Goal: Communication & Community: Answer question/provide support

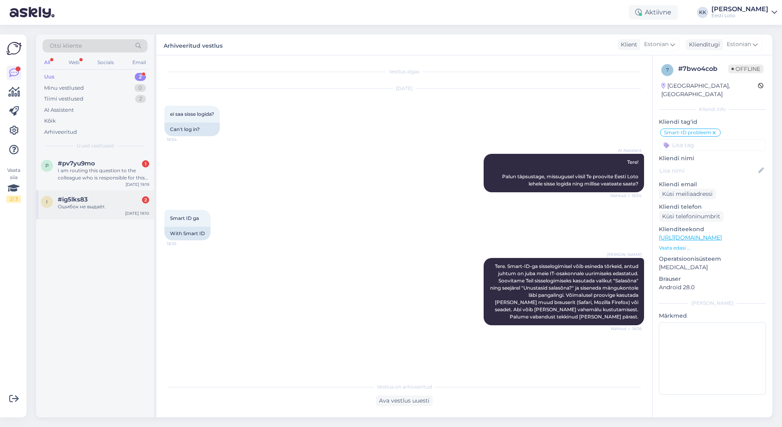
click at [72, 211] on div "i #ig5lks83 2 Ошибок не выдаёт. [DATE] 19:10" at bounding box center [95, 204] width 118 height 29
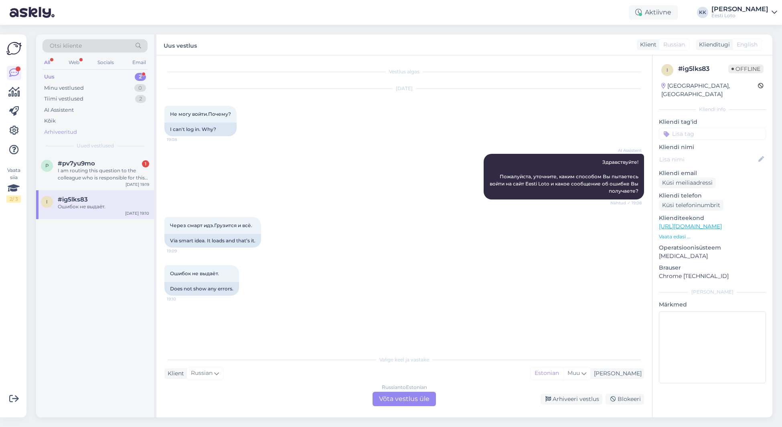
click at [53, 130] on div "Arhiveeritud" at bounding box center [60, 132] width 33 height 8
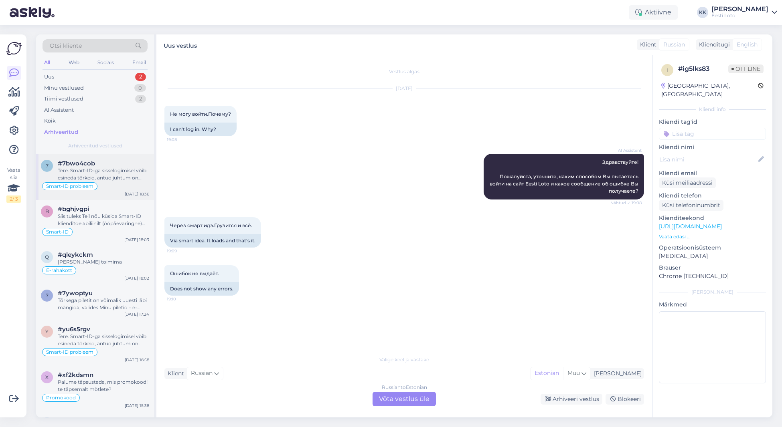
click at [97, 173] on div "Tere. Smart-ID-ga sisselogimisel võib esineda tõrkeid, antud juhtum on juba mei…" at bounding box center [103, 174] width 91 height 14
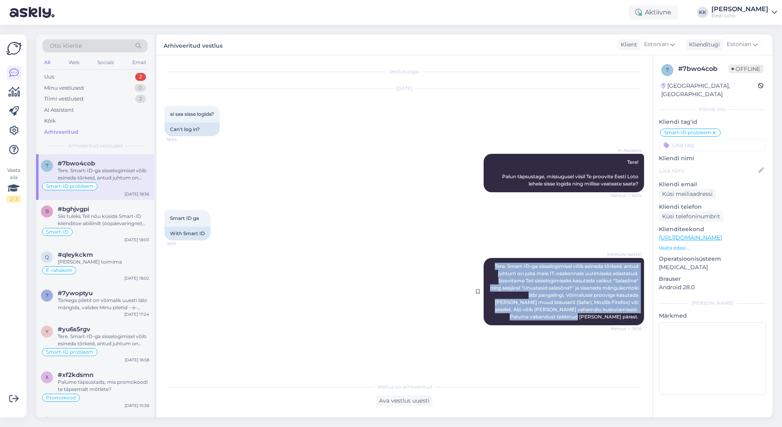
drag, startPoint x: 493, startPoint y: 265, endPoint x: 628, endPoint y: 323, distance: 147.0
click at [630, 325] on div "[PERSON_NAME] Tere. Smart-ID-ga sisselogimisel võib esineda tõrkeid, antud juht…" at bounding box center [563, 291] width 160 height 67
copy span "Tere. Smart-ID-ga sisselogimisel võib esineda tõrkeid, antud juhtum on juba mei…"
click at [80, 77] on div "Uus 2" at bounding box center [94, 76] width 105 height 11
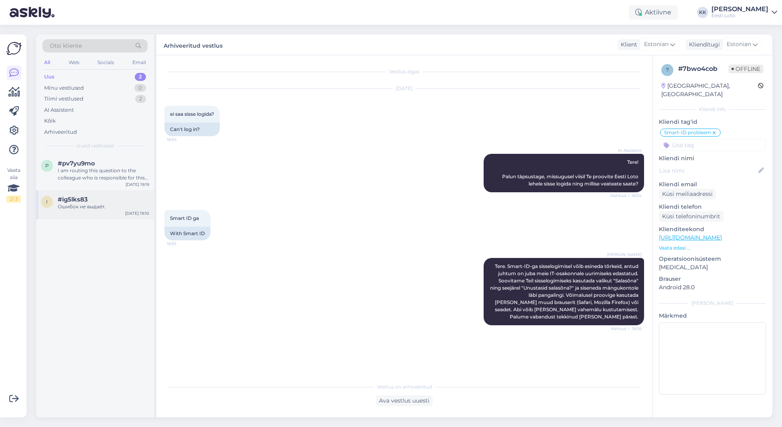
click at [89, 207] on div "Ошибок не выдаёт." at bounding box center [103, 206] width 91 height 7
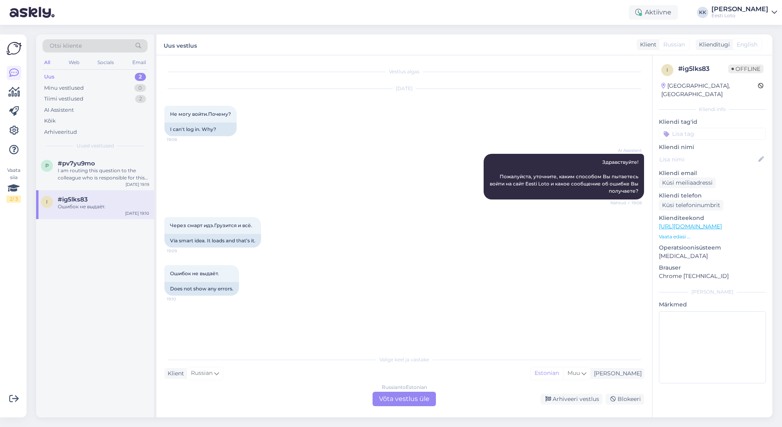
click at [389, 400] on div "Russian to Estonian Võta vestlus üle" at bounding box center [403, 399] width 63 height 14
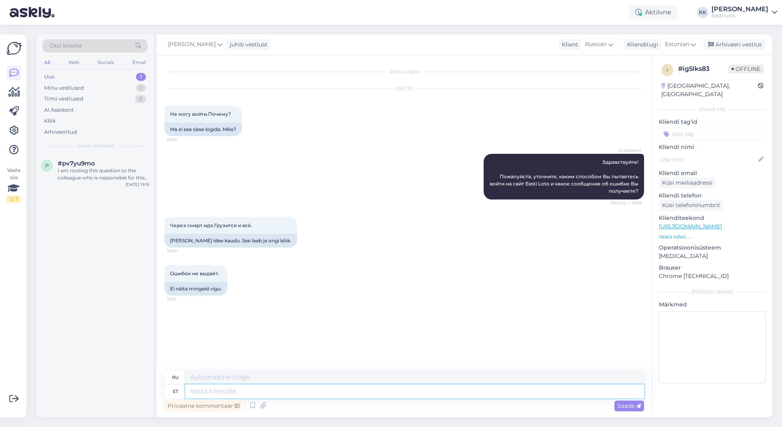
click at [378, 387] on textarea at bounding box center [414, 392] width 459 height 14
paste textarea "Tere. Smart-ID-ga sisselogimisel võib esineda tõrkeid, antud juhtum on juba mei…"
type textarea "Tere. Smart-ID-ga sisselogimisel võib esineda tõrkeid, antud juhtum on juba mei…"
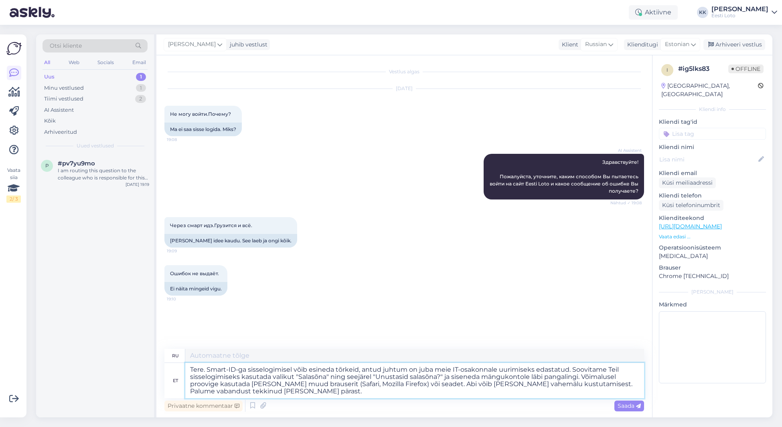
type textarea "Здравствуйте. При входе через Smart-ID могут возникать ошибки. Этот случай уже …"
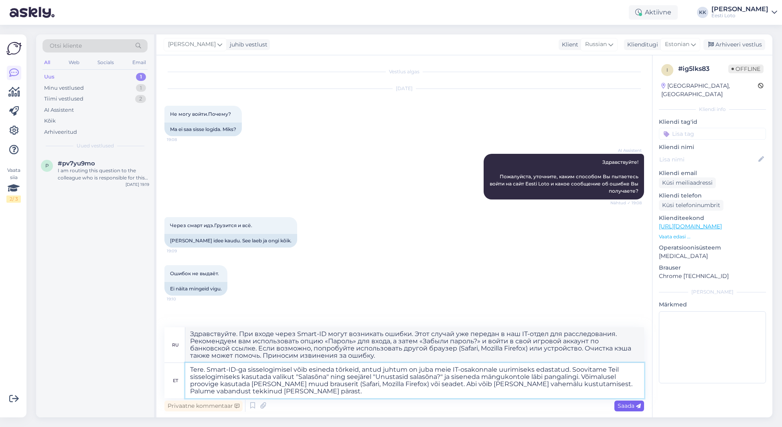
type textarea "Tere. Smart-ID-ga sisselogimisel võib esineda tõrkeid, antud juhtum on juba mei…"
click at [624, 403] on span "Saada" at bounding box center [628, 405] width 23 height 7
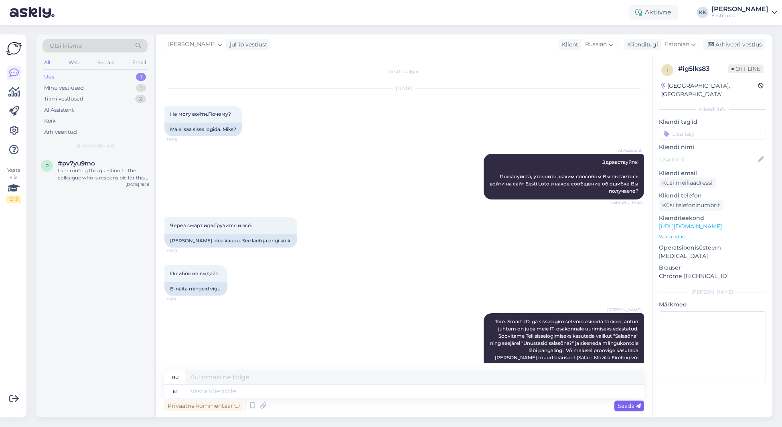
scroll to position [90, 0]
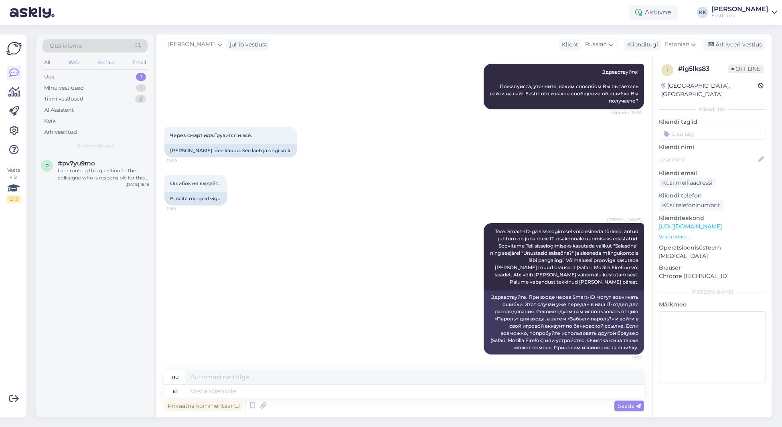
click at [702, 128] on input at bounding box center [712, 134] width 107 height 12
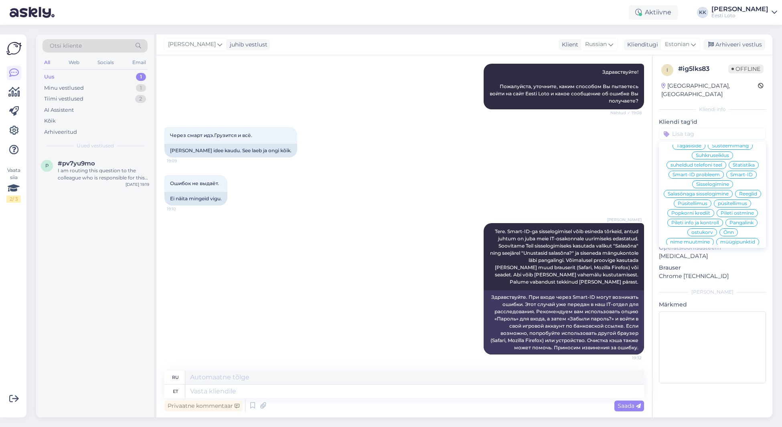
click at [708, 172] on span "Smart-ID probleem" at bounding box center [695, 174] width 47 height 5
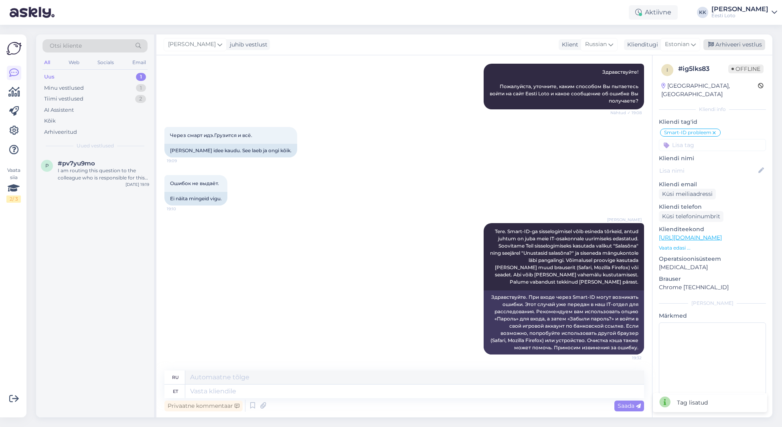
click at [738, 44] on div "Arhiveeri vestlus" at bounding box center [734, 44] width 62 height 11
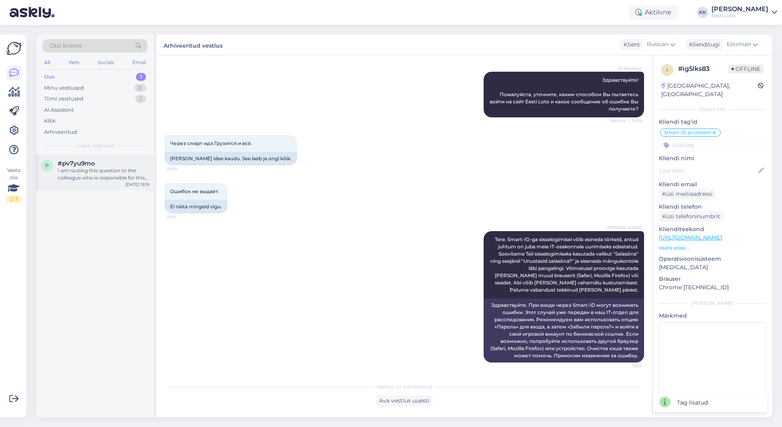
click at [89, 172] on div "I am routing this question to the colleague who is responsible for this topic. …" at bounding box center [103, 174] width 91 height 14
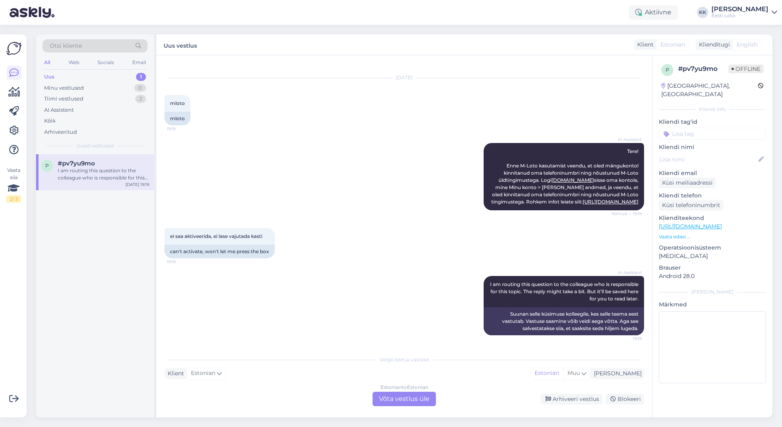
scroll to position [25, 0]
click at [49, 130] on div "Arhiveeritud" at bounding box center [60, 132] width 33 height 8
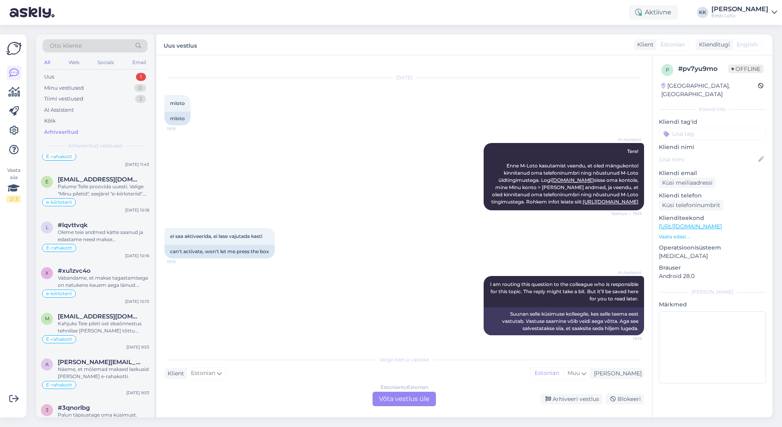
scroll to position [636, 0]
click at [418, 395] on div "Estonian to Estonian Võta vestlus üle" at bounding box center [403, 399] width 63 height 14
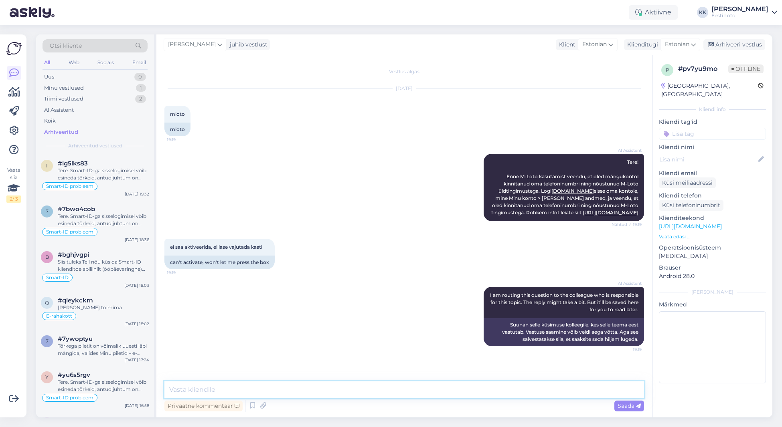
click at [186, 392] on textarea at bounding box center [403, 390] width 479 height 17
paste textarea "M-Loto aktiveerimine ei toimi hetkel meie kodulehel tavapärasel viisil. Saadame…"
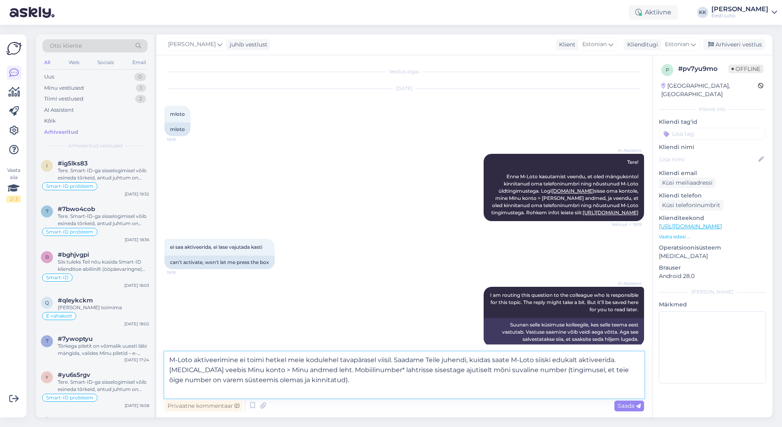
click at [168, 360] on textarea "M-Loto aktiveerimine ei toimi hetkel meie kodulehel tavapärasel viisil. Saadame…" at bounding box center [403, 375] width 479 height 46
type textarea "Tere. M-Loto aktiveerimine ei toimi hetkel meie kodulehel tavapärasel viisil. S…"
click at [627, 405] on span "Saada" at bounding box center [628, 405] width 23 height 7
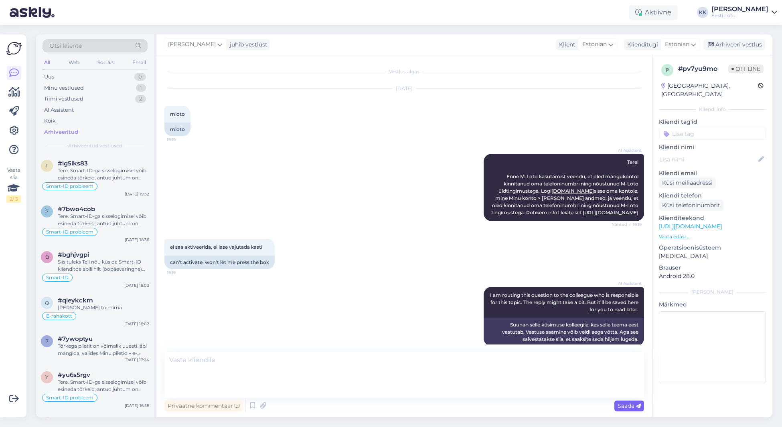
scroll to position [73, 0]
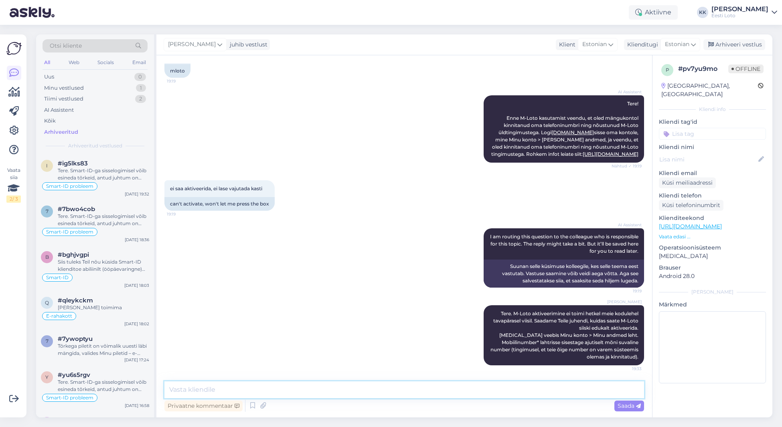
click at [538, 384] on textarea at bounding box center [403, 390] width 479 height 17
paste textarea
type textarea "﻿"
click at [263, 406] on icon at bounding box center [262, 406] width 11 height 12
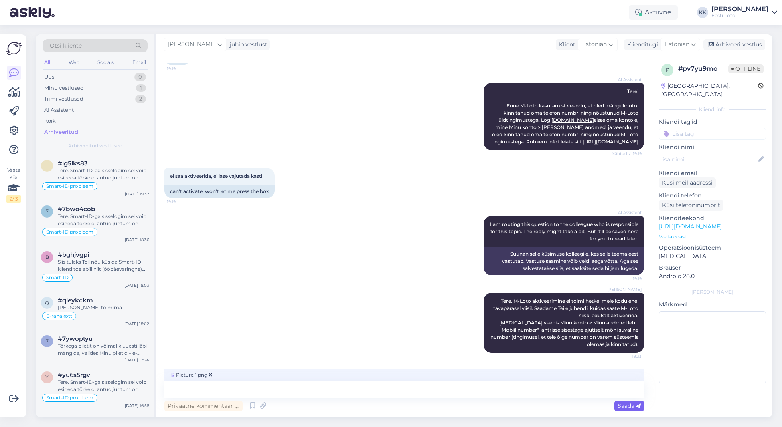
click at [622, 406] on span "Saada" at bounding box center [628, 405] width 23 height 7
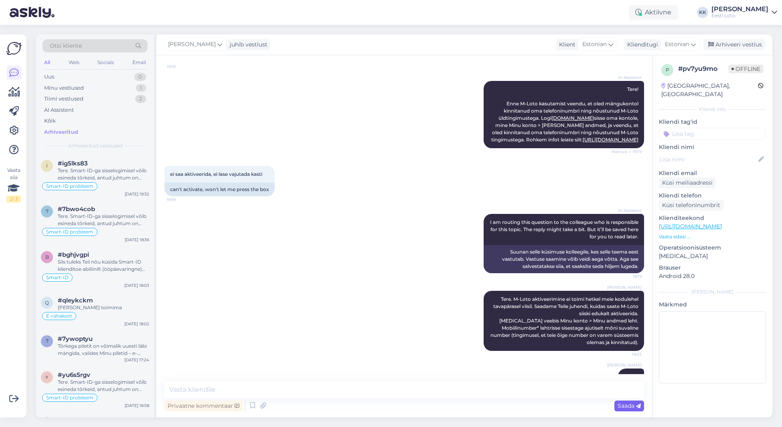
scroll to position [158, 0]
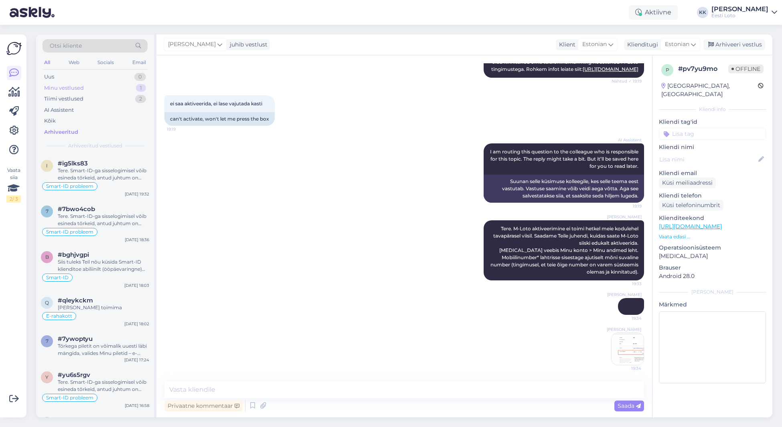
click at [85, 84] on div "Minu vestlused 1" at bounding box center [94, 88] width 105 height 11
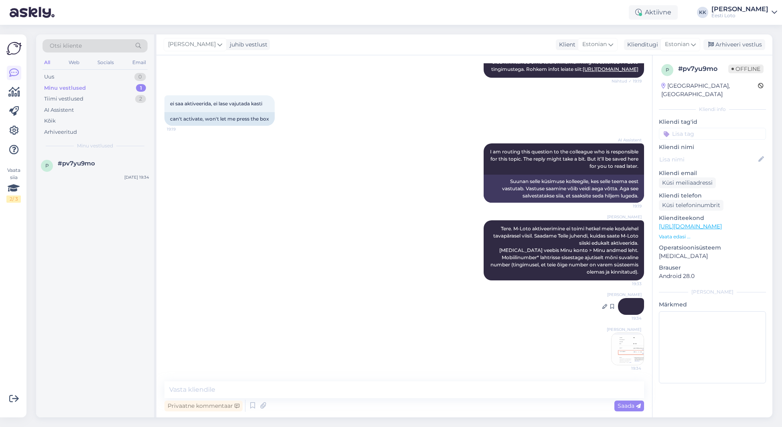
drag, startPoint x: 632, startPoint y: 306, endPoint x: 627, endPoint y: 304, distance: 4.8
click at [632, 306] on div "[PERSON_NAME] ﻿ 19:34" at bounding box center [631, 306] width 26 height 17
click at [606, 307] on icon at bounding box center [604, 306] width 5 height 5
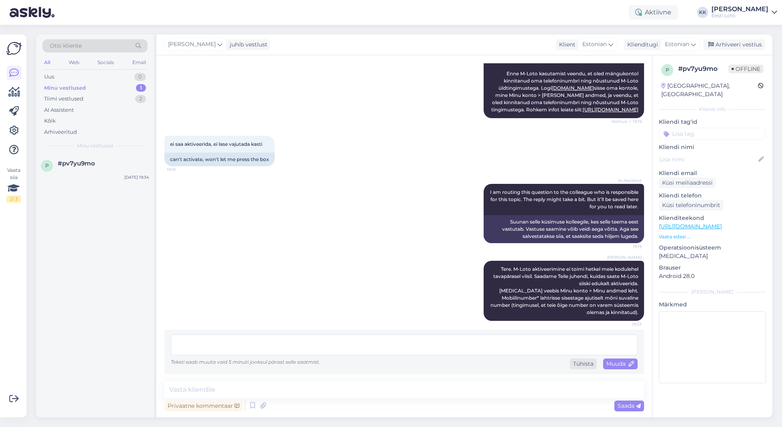
click at [587, 365] on div "Tühista" at bounding box center [583, 364] width 27 height 11
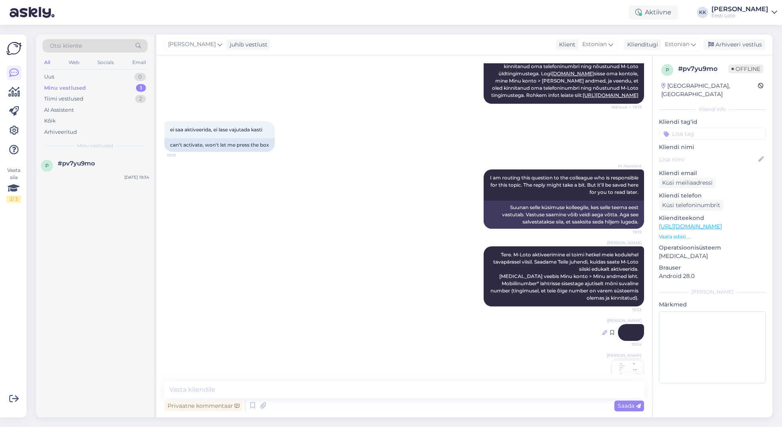
click at [604, 335] on icon at bounding box center [604, 332] width 5 height 5
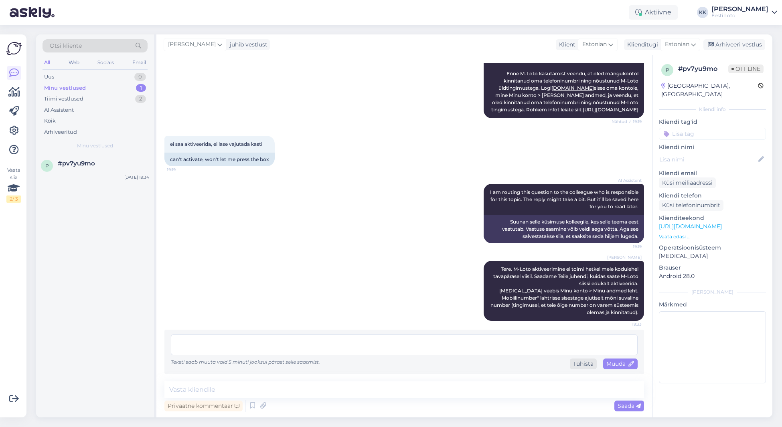
click at [584, 364] on div "Tühista" at bounding box center [583, 364] width 27 height 11
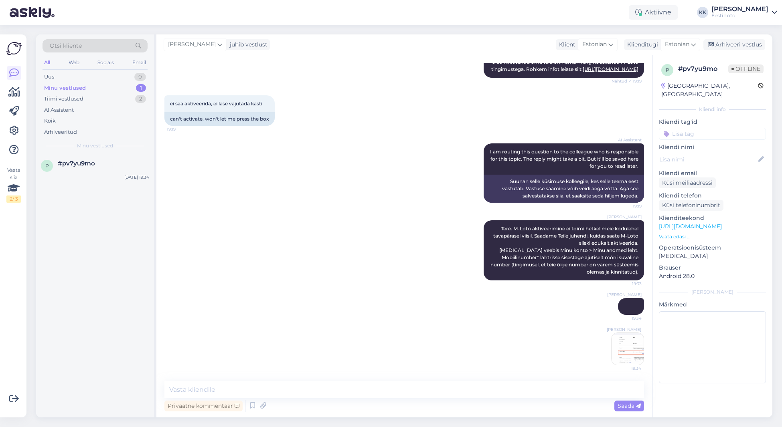
scroll to position [150, 0]
click at [584, 388] on textarea at bounding box center [403, 390] width 479 height 17
paste textarea "Järgmiseks salvestage muudatused lehe allosas. Jägnevalt [MEDICAL_DATA] sama le…"
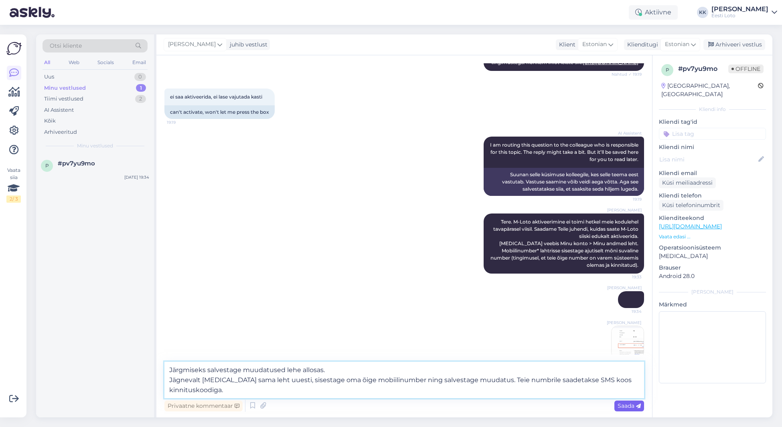
type textarea "Järgmiseks salvestage muudatused lehe allosas. Jägnevalt [MEDICAL_DATA] sama le…"
click at [622, 407] on span "Saada" at bounding box center [628, 405] width 23 height 7
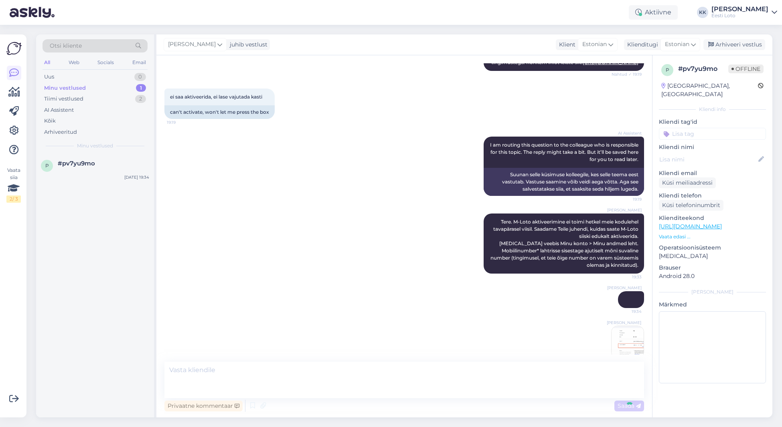
scroll to position [214, 0]
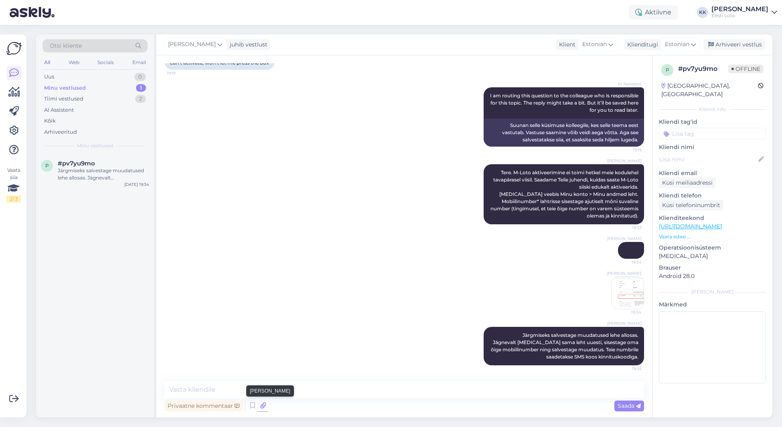
click at [264, 405] on icon at bounding box center [262, 406] width 11 height 12
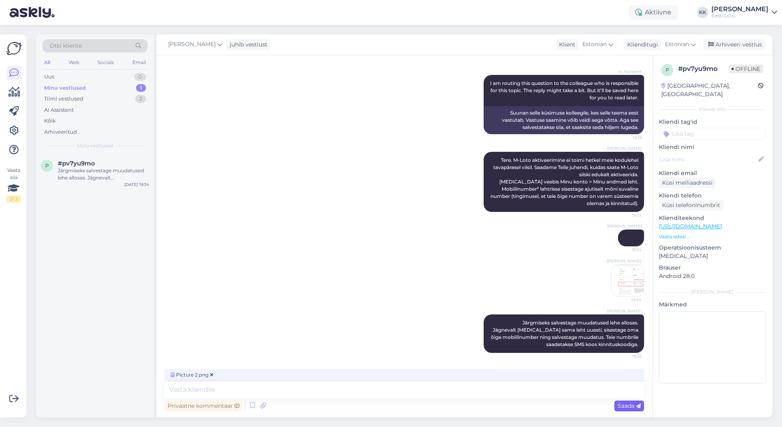
click at [627, 406] on span "Saada" at bounding box center [628, 405] width 23 height 7
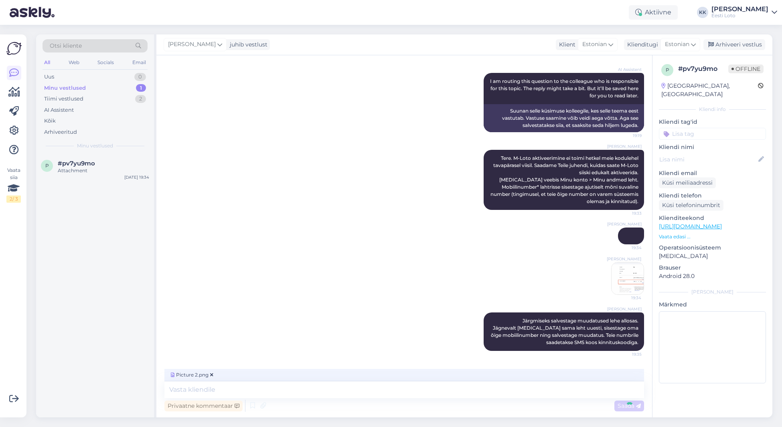
scroll to position [265, 0]
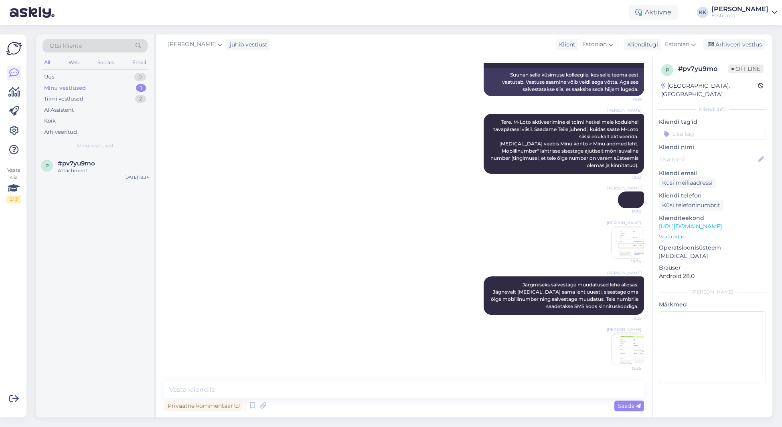
click at [625, 355] on img at bounding box center [627, 349] width 32 height 32
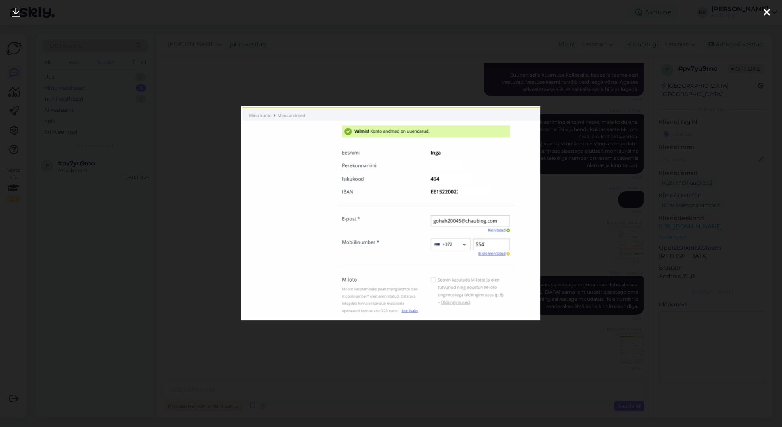
click at [162, 164] on div at bounding box center [391, 213] width 782 height 427
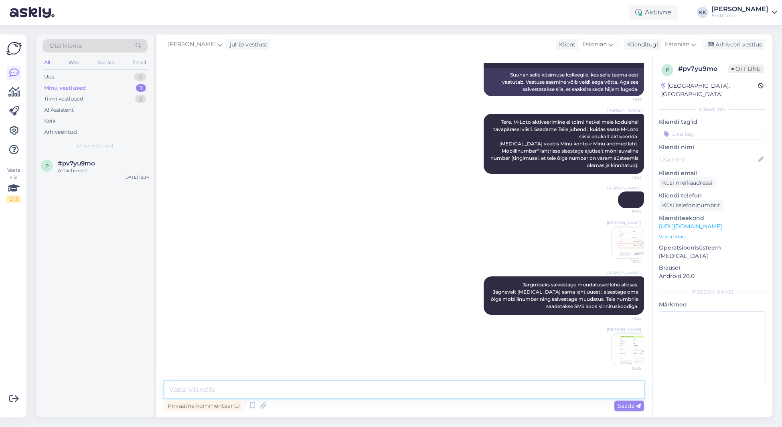
click at [566, 389] on textarea at bounding box center [403, 390] width 479 height 17
paste textarea "Viimaseks sisestage saadud kinnituskood verifitseerimislehel. Pärast numbri edu…"
type textarea "Viimaseks sisestage saadud kinnituskood verifitseerimislehel. Pärast numbri edu…"
click at [620, 403] on span "Saada" at bounding box center [628, 405] width 23 height 7
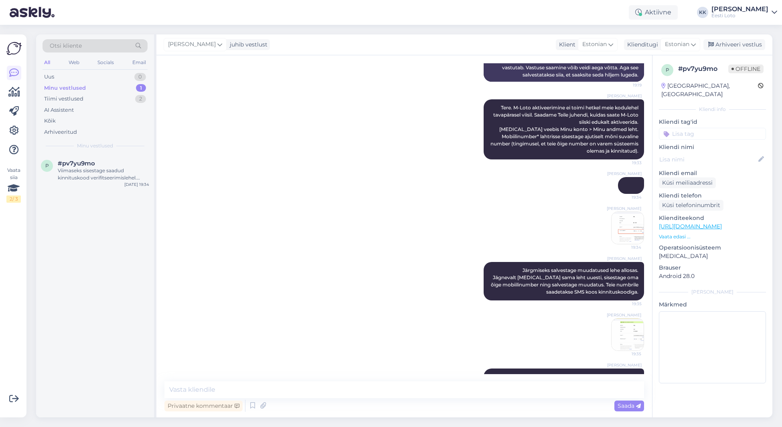
scroll to position [313, 0]
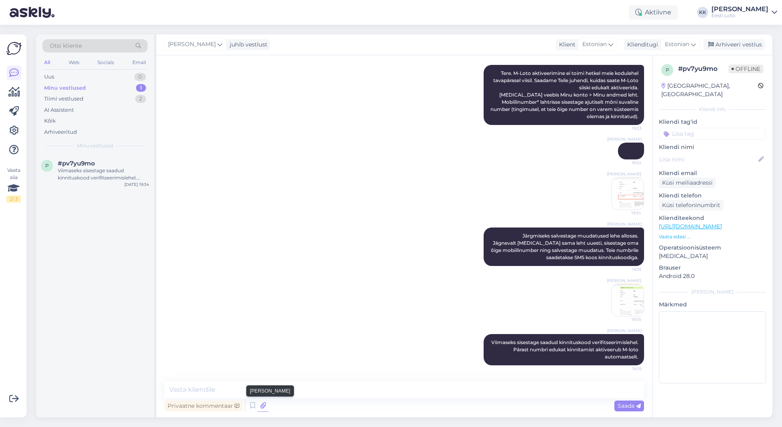
click at [263, 405] on icon at bounding box center [262, 406] width 11 height 12
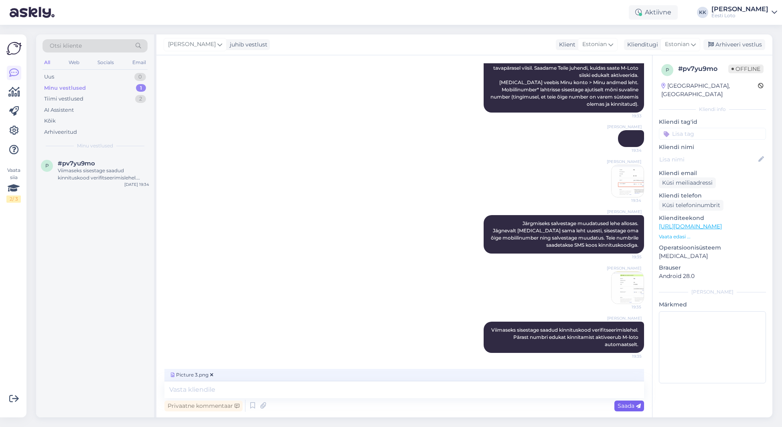
click at [627, 409] on span "Saada" at bounding box center [628, 405] width 23 height 7
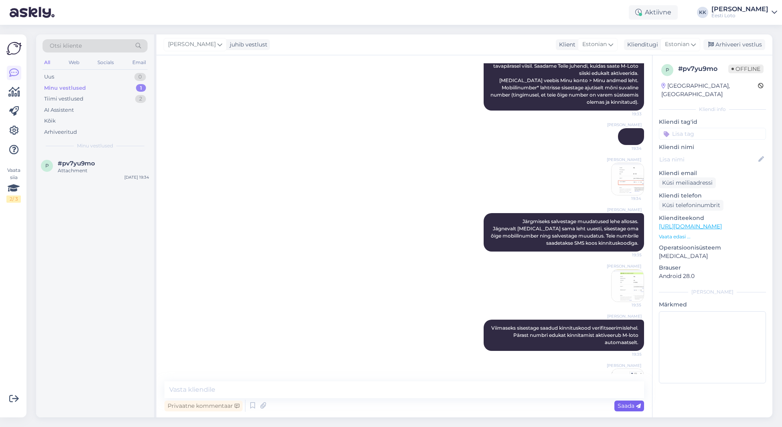
scroll to position [364, 0]
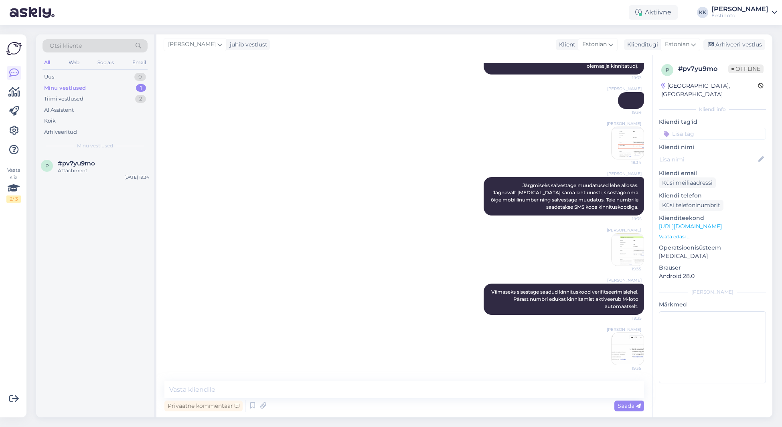
click at [691, 128] on input at bounding box center [712, 134] width 107 height 12
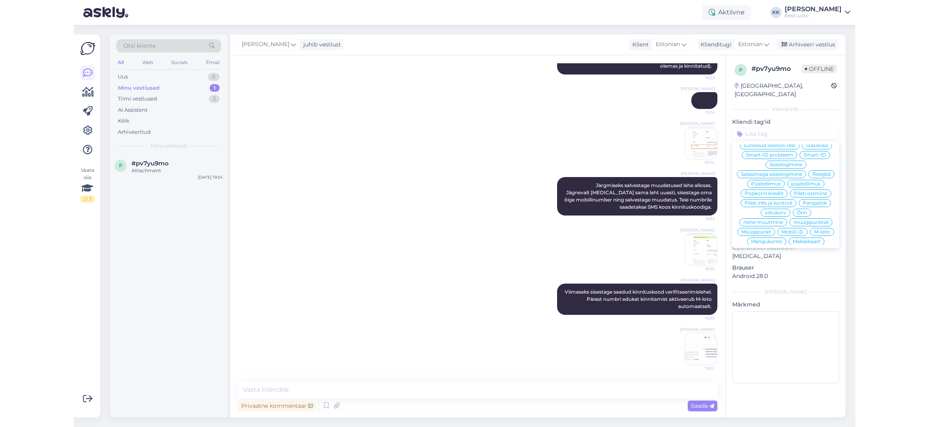
scroll to position [123, 0]
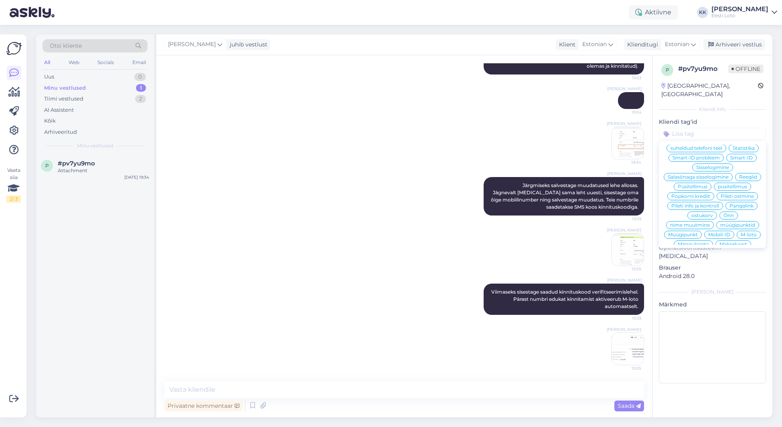
click at [745, 232] on span "M-loto" at bounding box center [748, 234] width 16 height 5
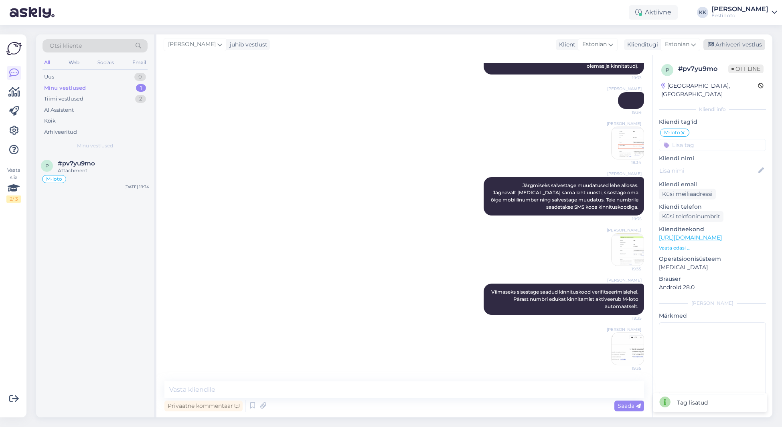
click at [730, 44] on div "Arhiveeri vestlus" at bounding box center [734, 44] width 62 height 11
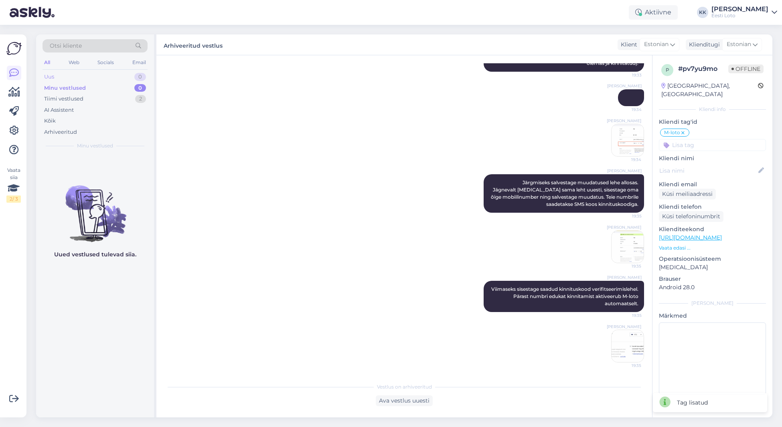
click at [63, 75] on div "Uus 0" at bounding box center [94, 76] width 105 height 11
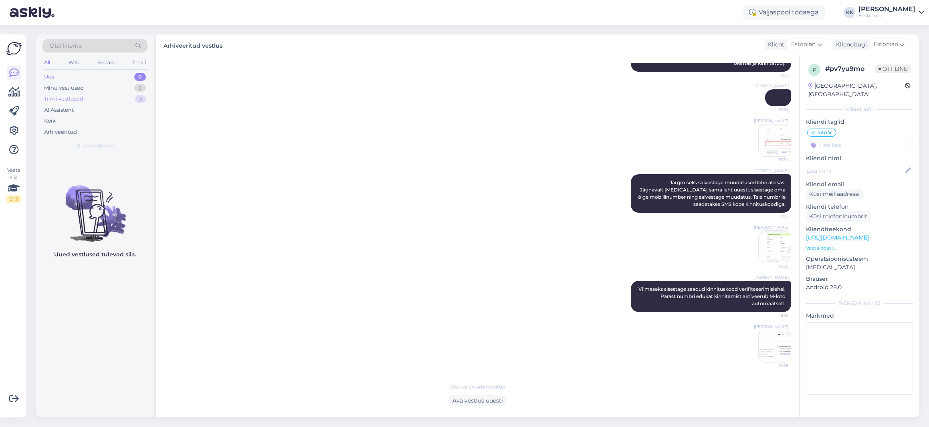
click at [85, 100] on div "Tiimi vestlused 3" at bounding box center [94, 98] width 105 height 11
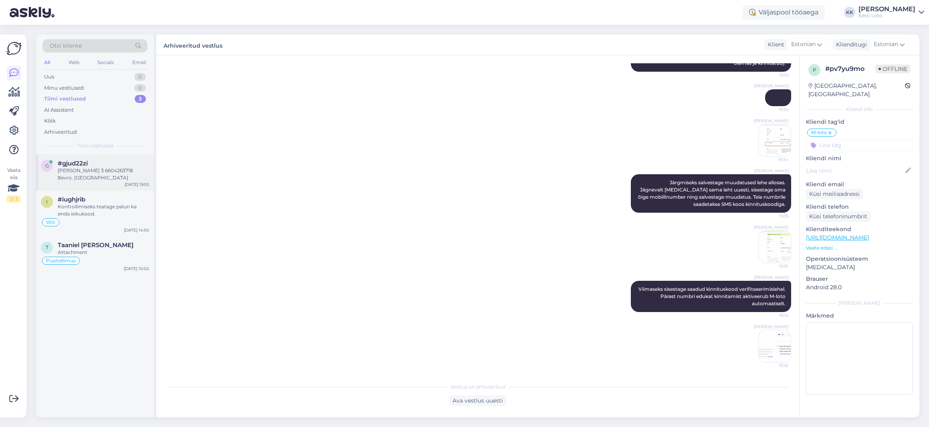
click at [79, 178] on div "[PERSON_NAME] 3 6604263718 8evro. [GEOGRAPHIC_DATA]" at bounding box center [103, 174] width 91 height 14
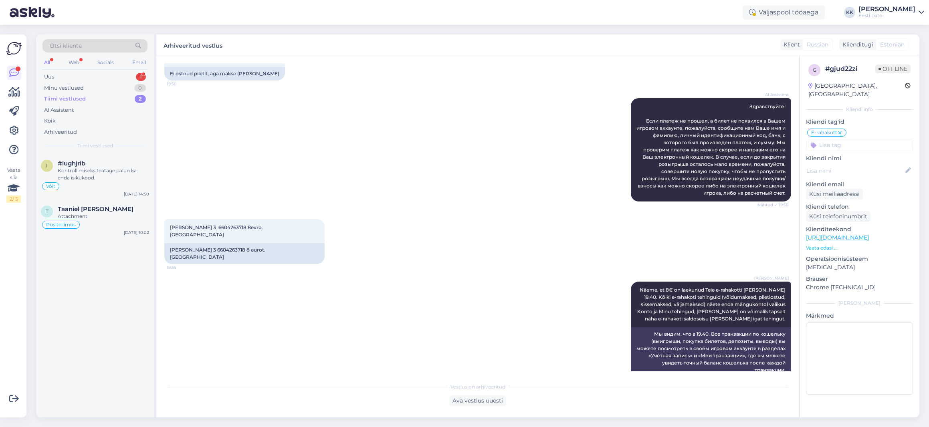
scroll to position [235, 0]
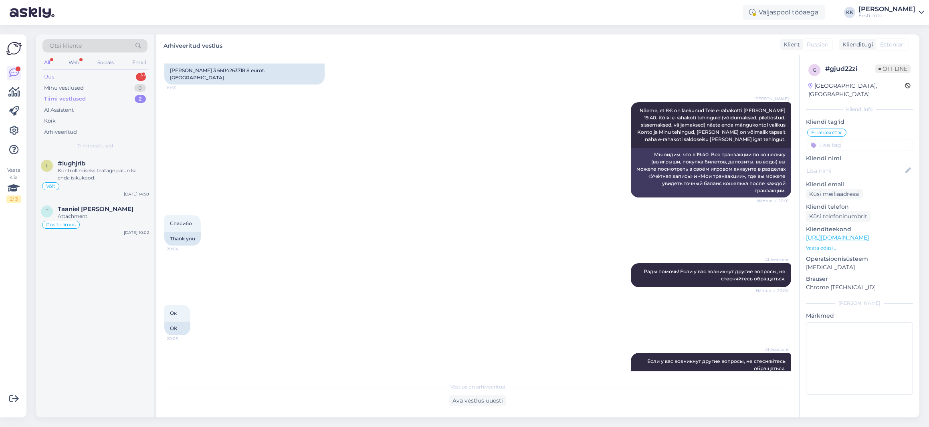
click at [74, 78] on div "Uus 1" at bounding box center [94, 76] width 105 height 11
click at [91, 171] on div "I will forward this question to my colleague, who is responsible for this. The …" at bounding box center [103, 174] width 91 height 14
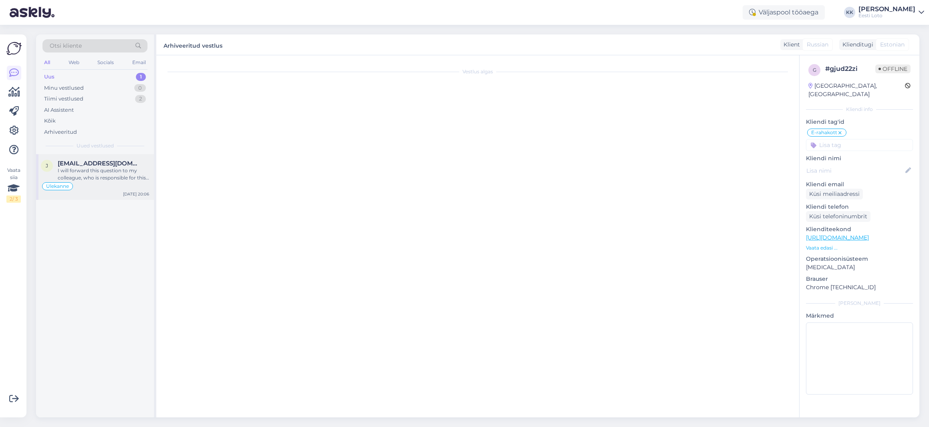
scroll to position [651, 0]
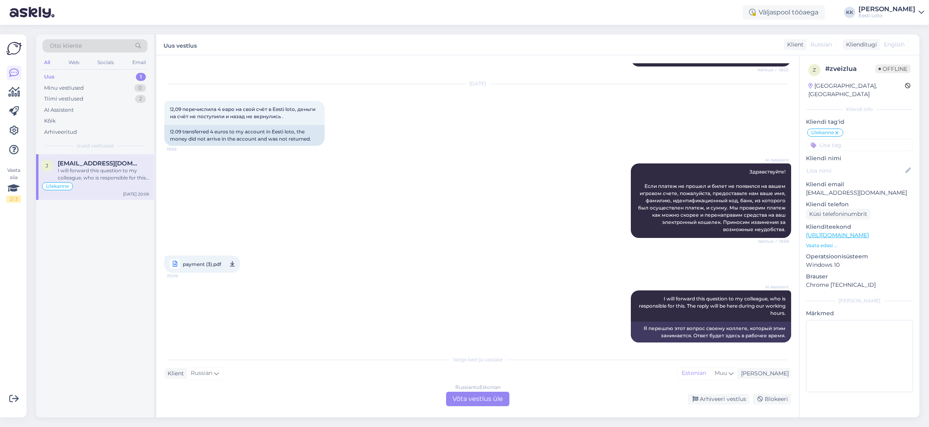
click at [781, 189] on p "[EMAIL_ADDRESS][DOMAIN_NAME]" at bounding box center [859, 193] width 107 height 8
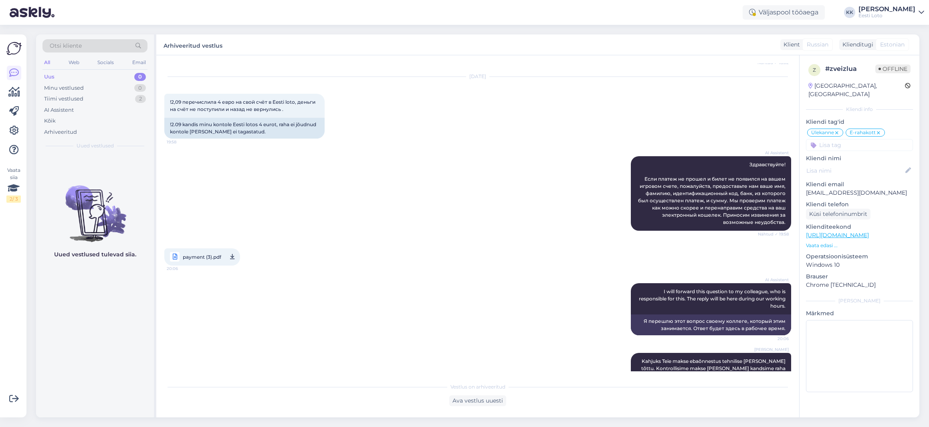
scroll to position [707, 0]
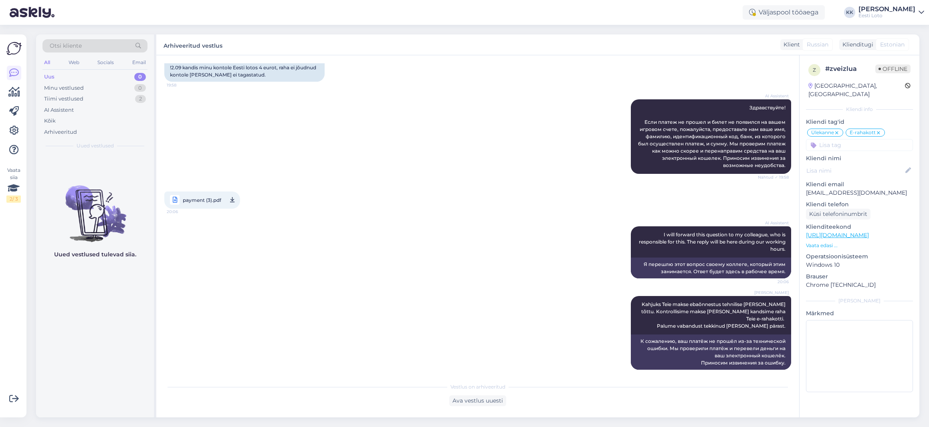
click at [90, 78] on div "Uus 0" at bounding box center [94, 76] width 105 height 11
drag, startPoint x: 65, startPoint y: 135, endPoint x: 105, endPoint y: 118, distance: 44.4
click at [65, 135] on div "Arhiveeritud" at bounding box center [60, 132] width 33 height 8
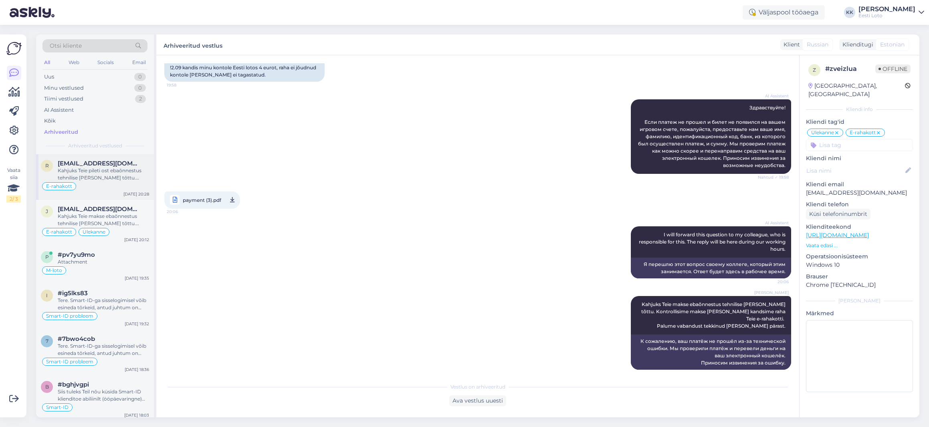
click at [115, 175] on div "Kahjuks Teie pileti ost ebaõnnestus tehnilise [PERSON_NAME] tõttu. Kontrollisim…" at bounding box center [103, 174] width 91 height 14
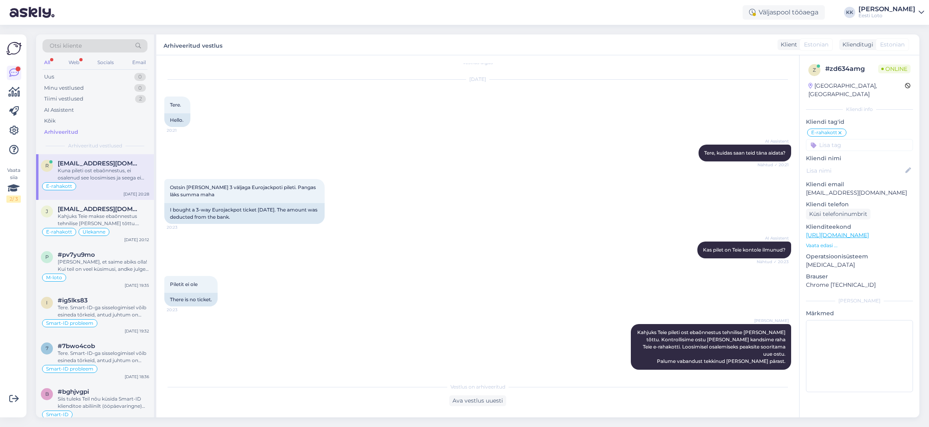
scroll to position [106, 0]
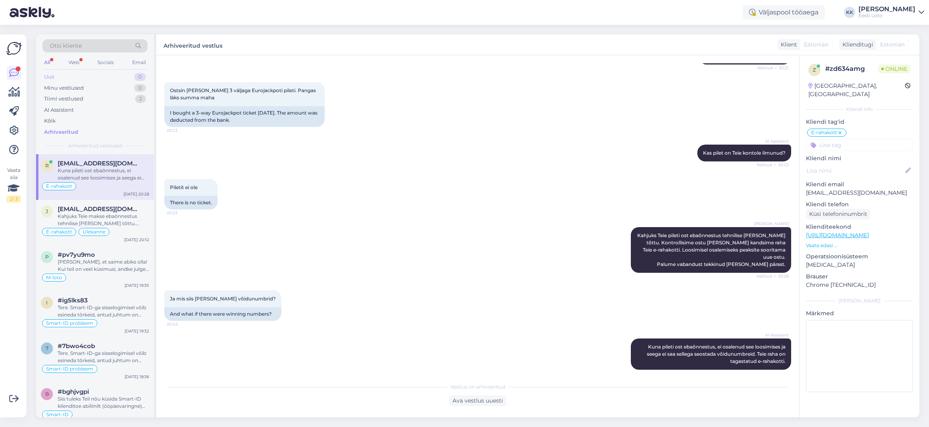
click at [67, 77] on div "Uus 0" at bounding box center [94, 76] width 105 height 11
